Goal: Task Accomplishment & Management: Use online tool/utility

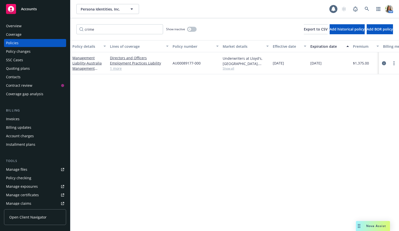
click at [133, 23] on div "crime Show inactive Export to CSV Add historical policy Add BOR policy" at bounding box center [234, 29] width 328 height 22
click at [133, 24] on div "crime Show inactive Export to CSV Add historical policy Add BOR policy" at bounding box center [234, 29] width 328 height 22
click at [132, 26] on input "crime" at bounding box center [119, 29] width 87 height 10
click at [129, 26] on input "crime" at bounding box center [119, 29] width 87 height 10
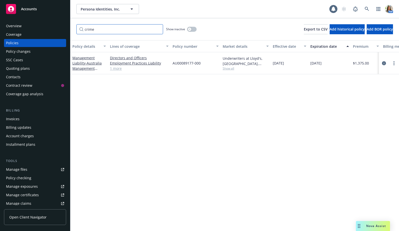
click at [129, 26] on input "crime" at bounding box center [119, 29] width 87 height 10
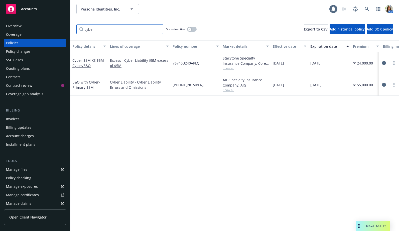
type input "cyber"
click at [232, 91] on span "Show all" at bounding box center [245, 90] width 46 height 4
click at [384, 84] on icon "circleInformation" at bounding box center [383, 85] width 4 height 4
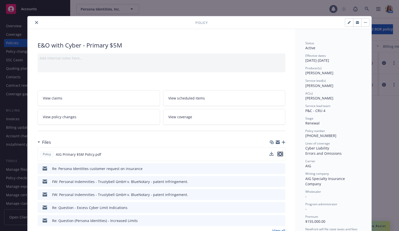
click at [280, 155] on icon "preview file" at bounding box center [280, 154] width 5 height 4
click at [36, 21] on icon "close" at bounding box center [36, 22] width 3 height 3
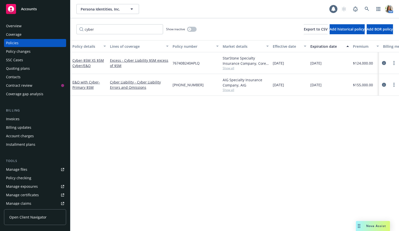
click at [34, 24] on div "Overview" at bounding box center [35, 26] width 58 height 8
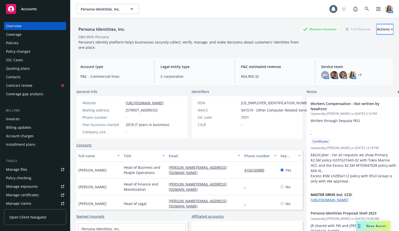
click at [376, 31] on div "Actions" at bounding box center [384, 30] width 16 height 10
click at [347, 61] on link "Copy logging email" at bounding box center [351, 63] width 82 height 10
